Goal: Navigation & Orientation: Find specific page/section

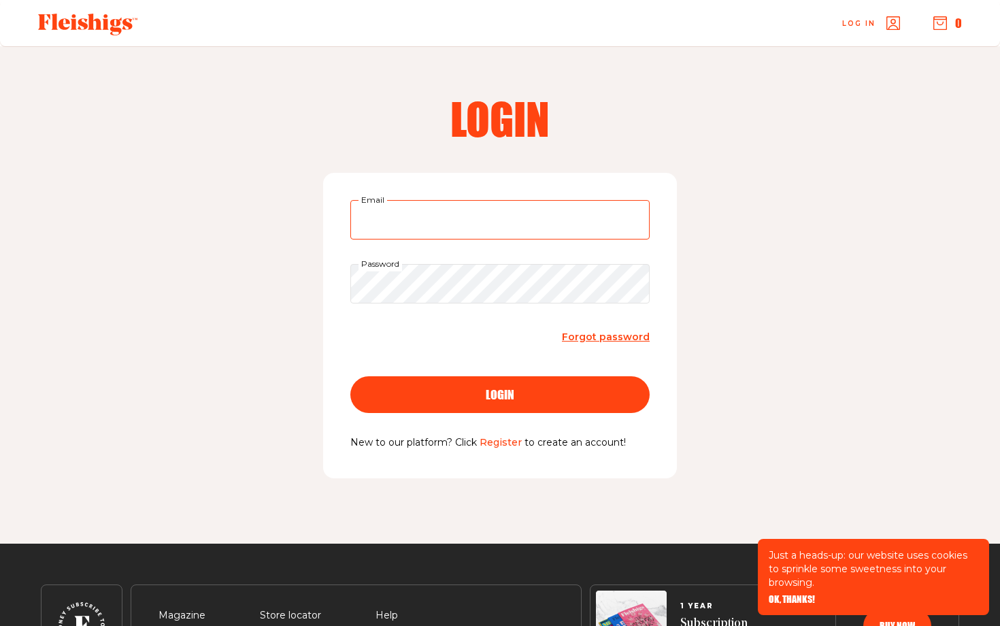
type input "[EMAIL_ADDRESS][DOMAIN_NAME]"
click at [535, 390] on div "login" at bounding box center [500, 394] width 245 height 12
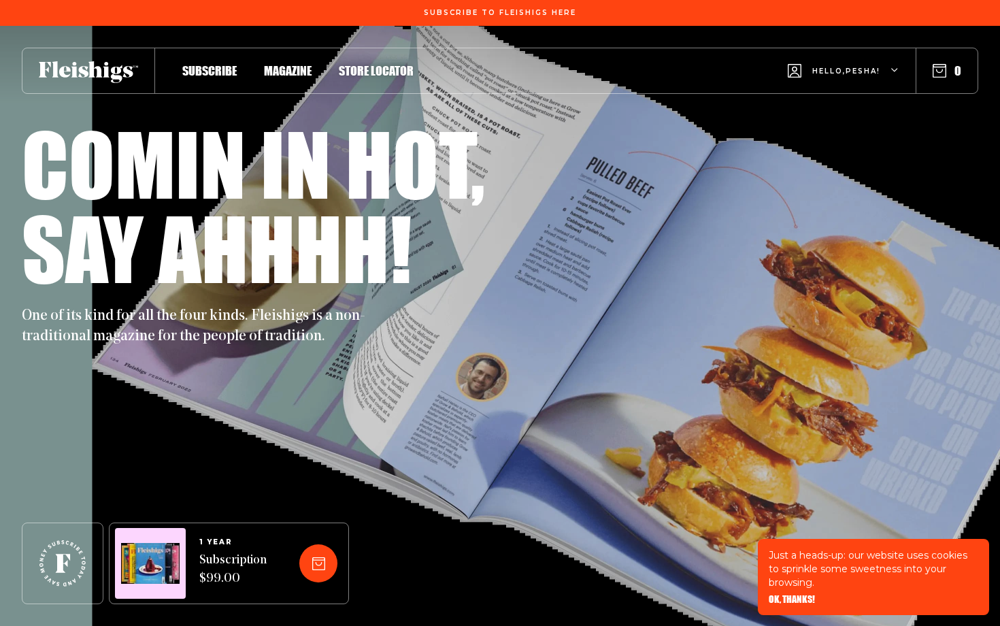
click at [284, 64] on span "Magazine" at bounding box center [288, 56] width 48 height 15
